Goal: Task Accomplishment & Management: Manage account settings

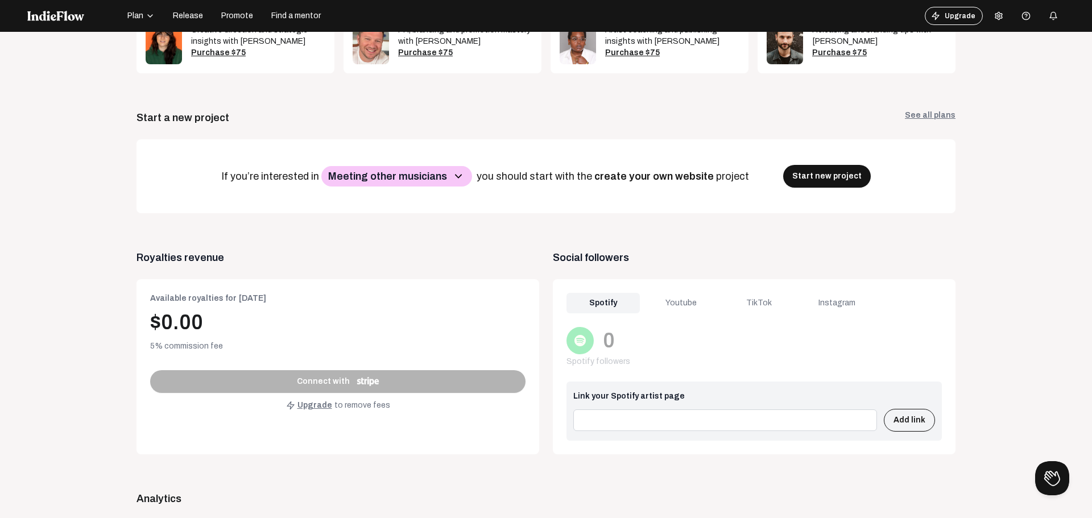
scroll to position [284, 0]
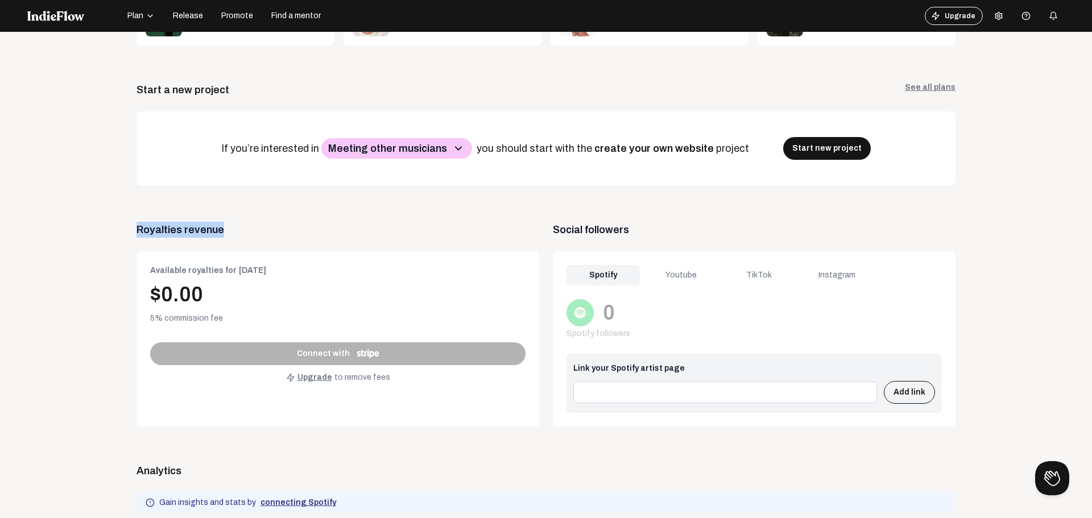
drag, startPoint x: 127, startPoint y: 291, endPoint x: 231, endPoint y: 234, distance: 119.1
click at [231, 234] on app-dashboard "Welcome , [PERSON_NAME] Log out Get the full experience on desktop! Unlock excl…" at bounding box center [545, 393] width 1037 height 1229
click at [240, 234] on span "Royalties revenue" at bounding box center [337, 230] width 402 height 16
drag, startPoint x: 545, startPoint y: 229, endPoint x: 631, endPoint y: 229, distance: 86.4
click at [629, 229] on span "Social followers" at bounding box center [754, 230] width 402 height 16
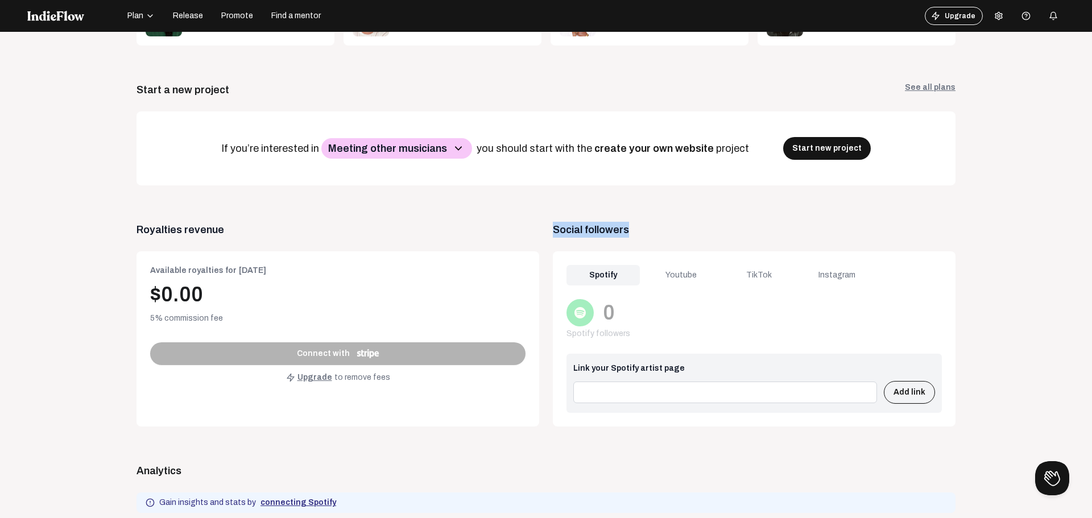
click at [677, 233] on span "Social followers" at bounding box center [754, 230] width 402 height 16
click at [885, 281] on div "Spotify Youtube TikTok Instagram" at bounding box center [753, 275] width 375 height 20
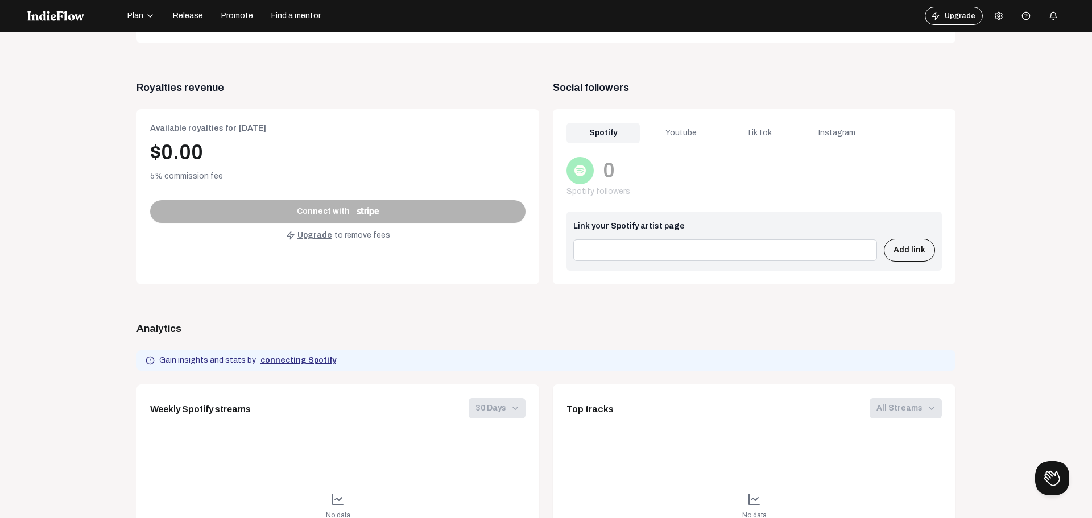
scroll to position [455, 0]
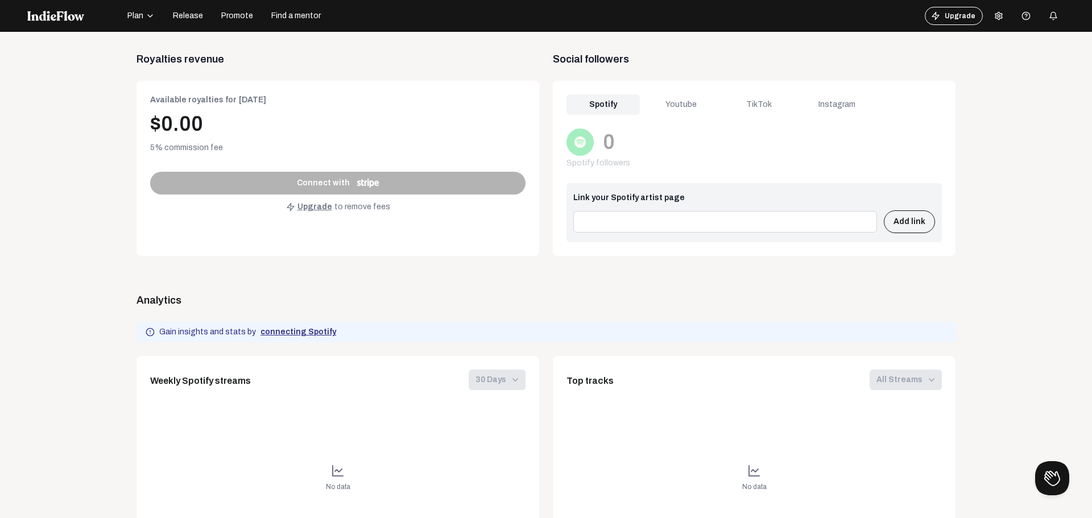
click at [658, 96] on div "Youtube" at bounding box center [680, 104] width 73 height 20
click at [757, 104] on div "TikTok" at bounding box center [758, 104] width 73 height 20
click at [831, 106] on div "Instagram" at bounding box center [836, 104] width 73 height 20
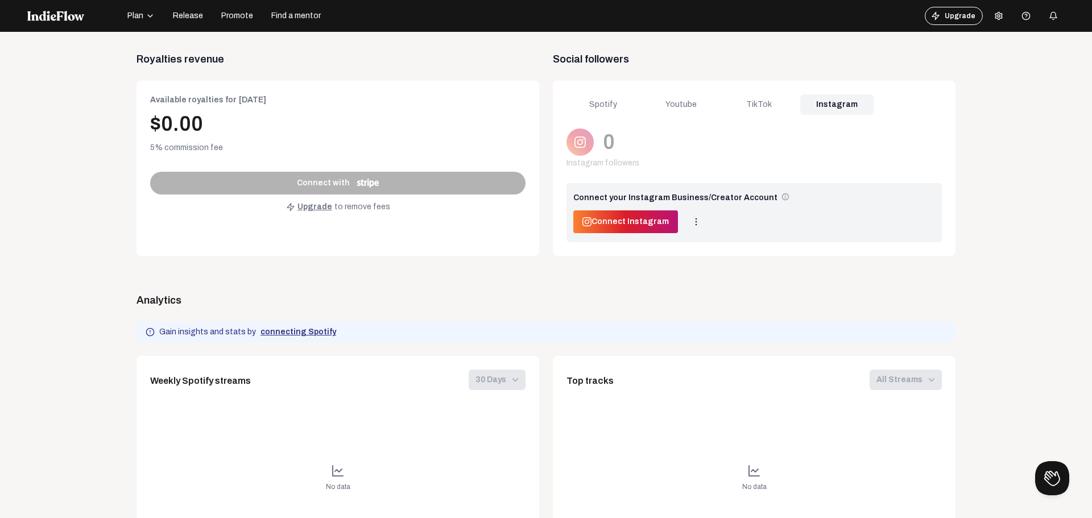
click at [601, 90] on div "Spotify Youtube TikTok Instagram 0 Instagram followers Visit desktop and connec…" at bounding box center [754, 168] width 402 height 175
click at [590, 106] on div "Spotify" at bounding box center [602, 104] width 73 height 20
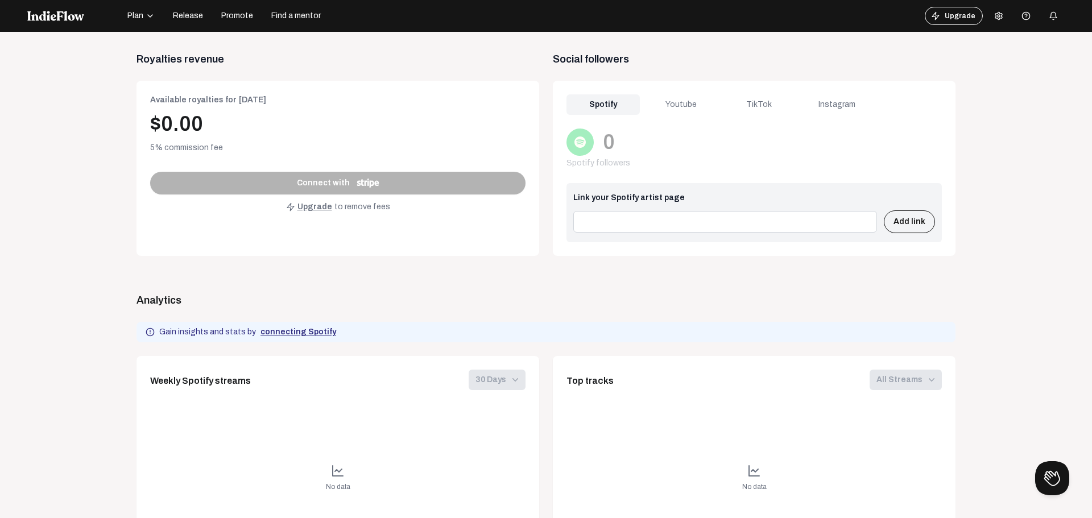
click at [662, 107] on div "Youtube" at bounding box center [680, 104] width 73 height 20
click at [742, 107] on div "TikTok" at bounding box center [758, 104] width 73 height 20
click at [814, 101] on div "Instagram" at bounding box center [836, 104] width 73 height 20
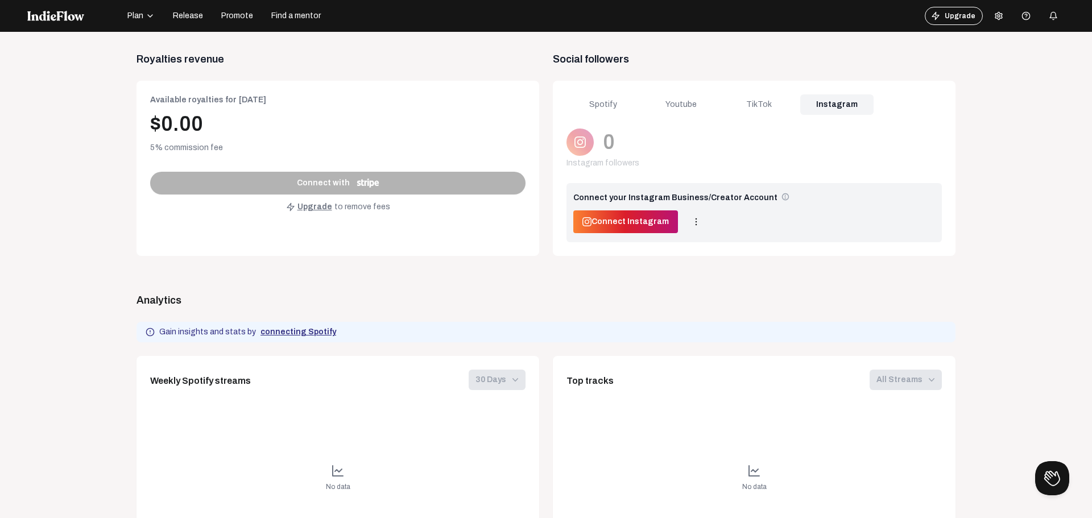
click at [658, 109] on div "Youtube" at bounding box center [680, 104] width 73 height 20
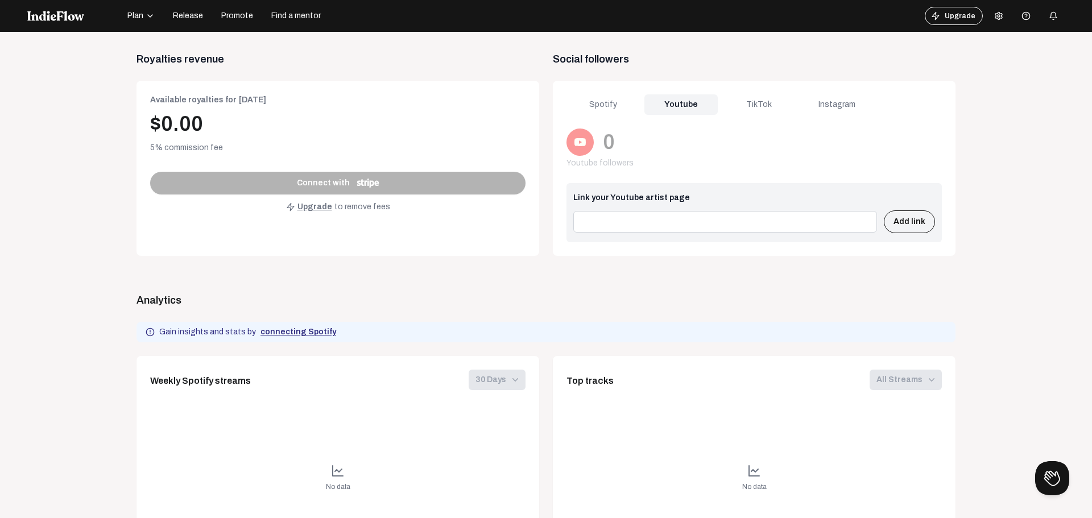
click at [728, 112] on div "TikTok" at bounding box center [758, 104] width 73 height 20
click at [674, 103] on div "Youtube" at bounding box center [680, 104] width 73 height 20
click at [670, 225] on input at bounding box center [725, 222] width 304 height 22
click at [578, 118] on div "Spotify Youtube TikTok Instagram 0 Youtube followers Link your Youtube artist p…" at bounding box center [754, 168] width 402 height 175
click at [808, 98] on div "Instagram" at bounding box center [836, 104] width 73 height 20
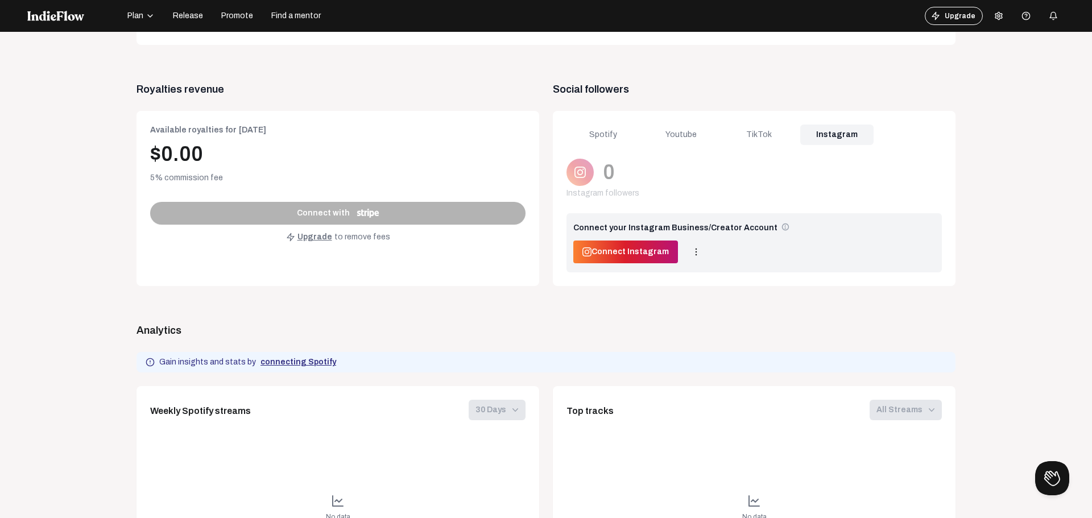
scroll to position [341, 0]
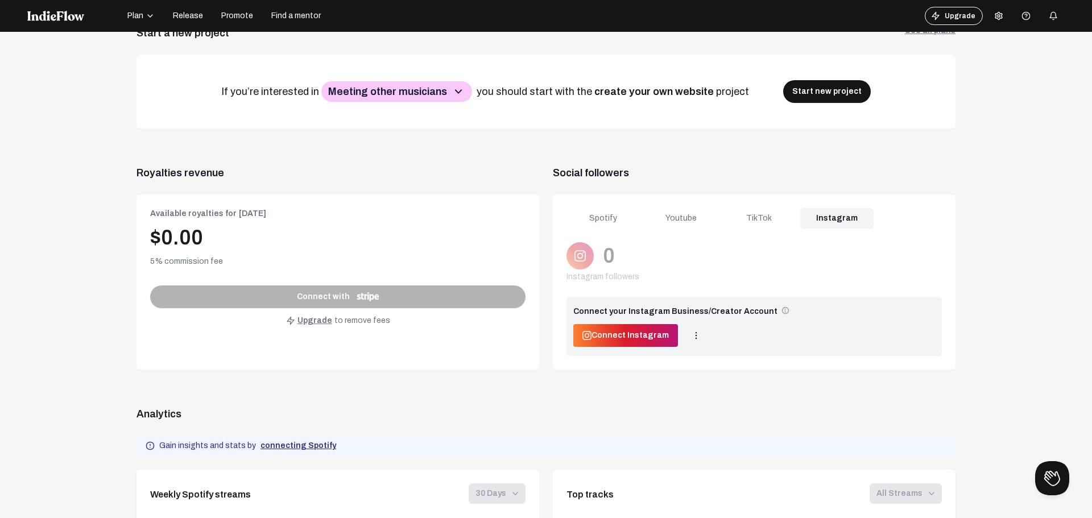
click at [616, 335] on span "Connect Instagram" at bounding box center [629, 335] width 77 height 11
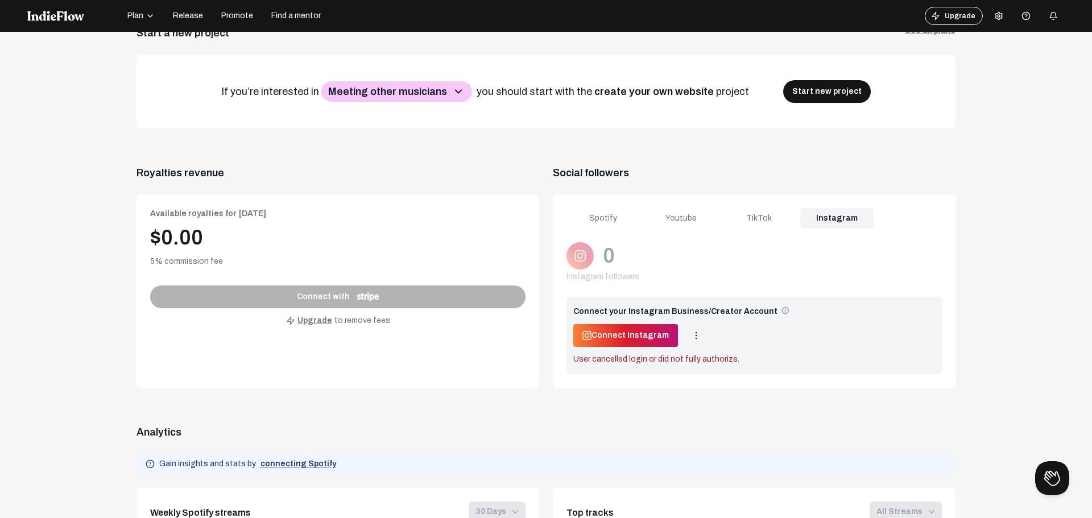
click at [703, 160] on div "AI Image Generator Goal planner Analytics AI Pitch Generator EPK creator Schedu…" at bounding box center [545, 368] width 819 height 1204
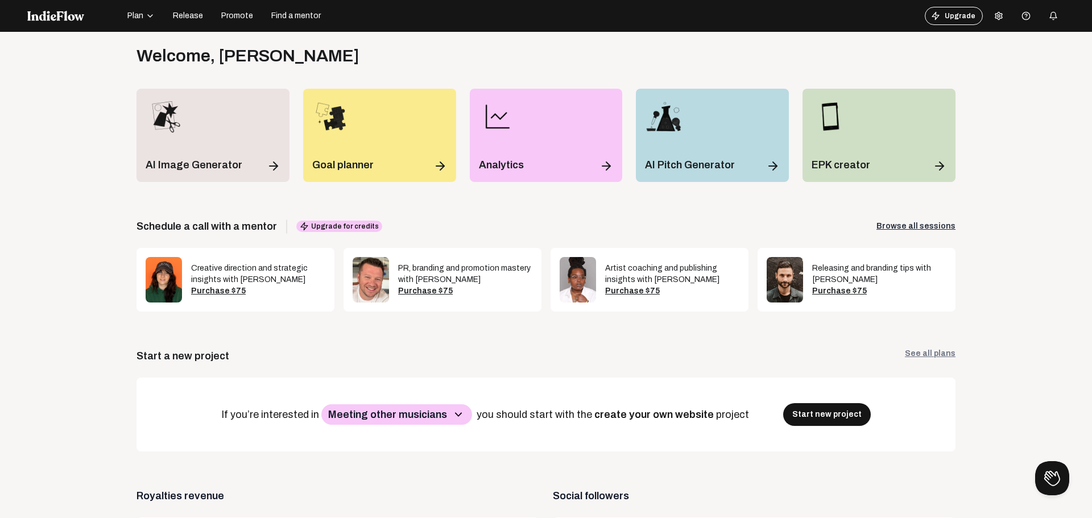
scroll to position [0, 0]
